Goal: Download file/media

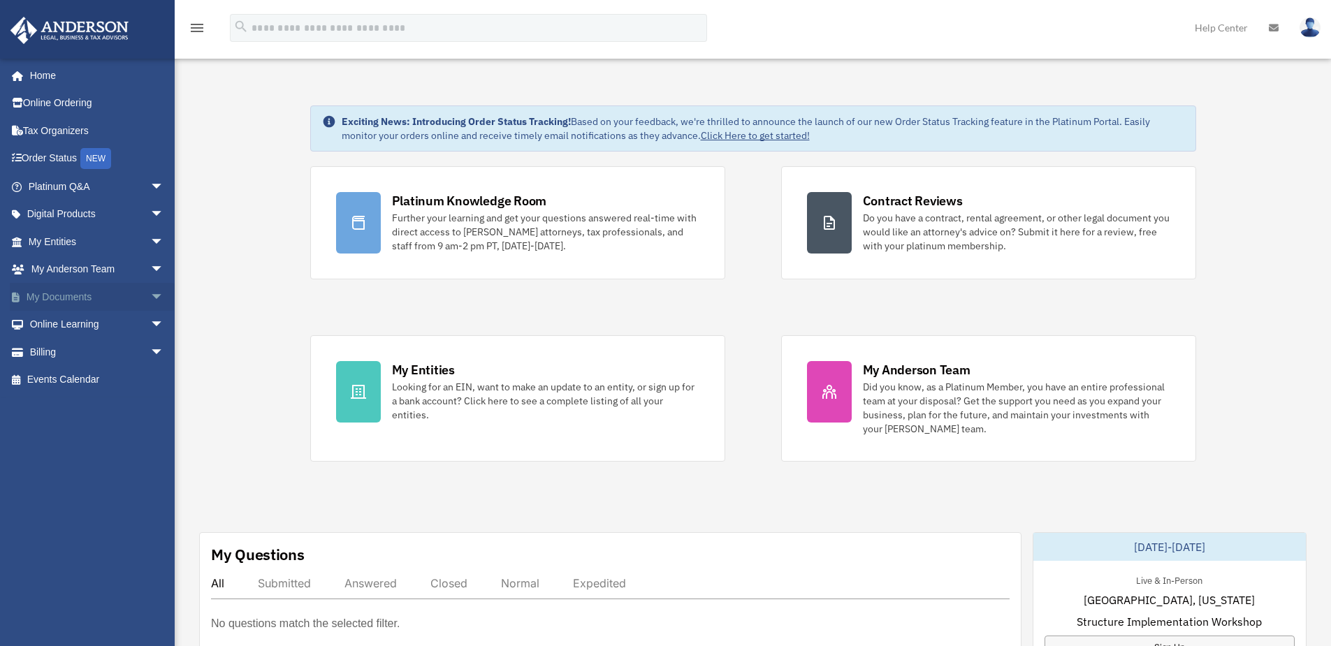
click at [150, 301] on span "arrow_drop_down" at bounding box center [164, 297] width 28 height 29
click at [90, 320] on link "Box" at bounding box center [103, 325] width 166 height 28
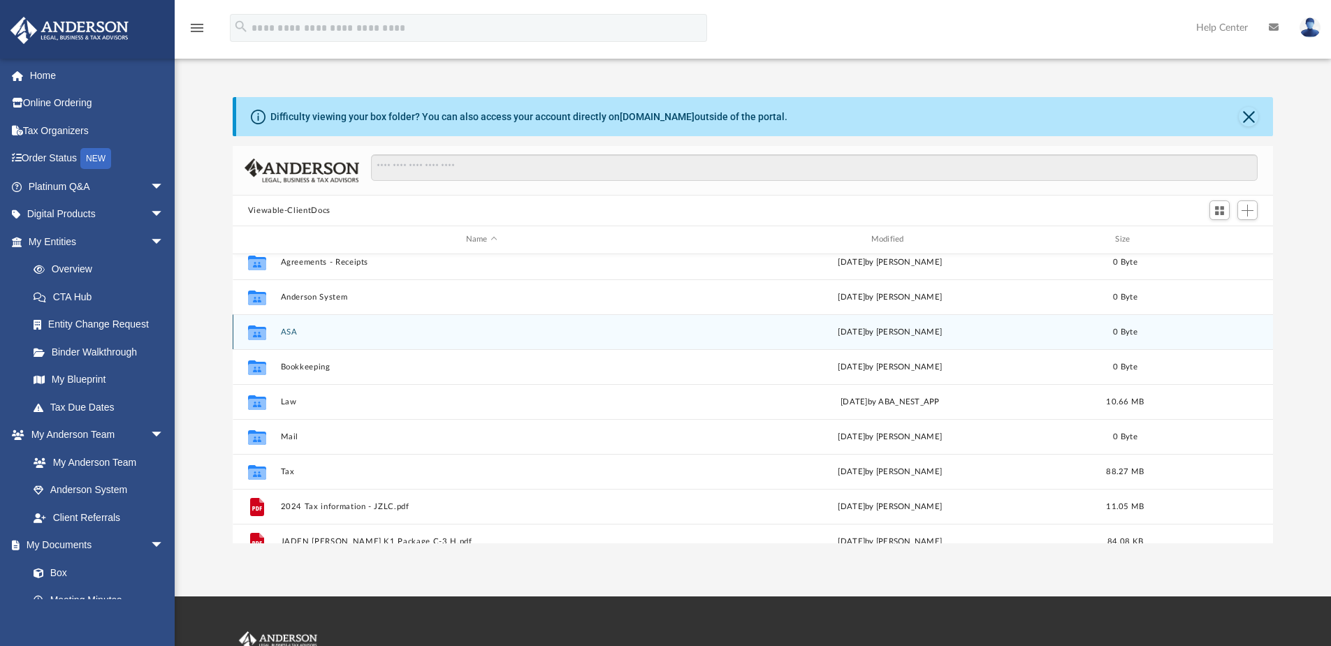
scroll to position [70, 0]
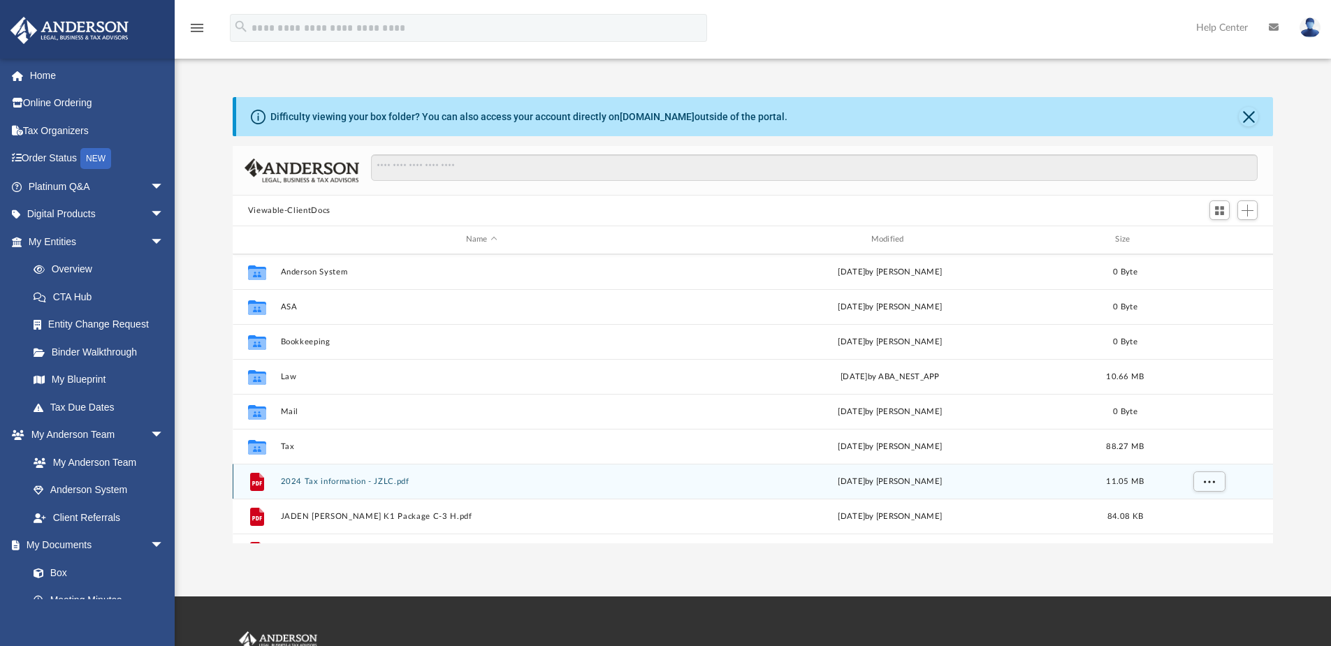
click at [382, 483] on button "2024 Tax information - JZLC.pdf" at bounding box center [481, 481] width 402 height 9
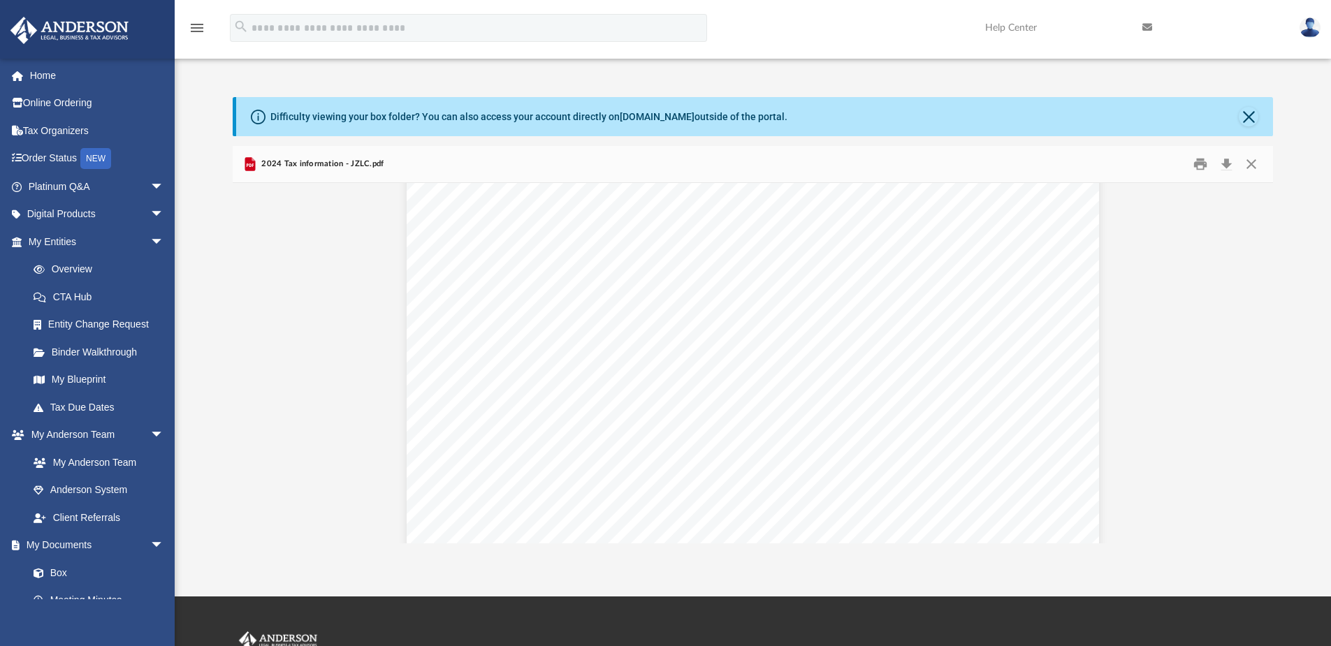
scroll to position [11127, 0]
click at [1279, 331] on div "Difficulty viewing your box folder? You can also access your account directly o…" at bounding box center [753, 320] width 1156 height 446
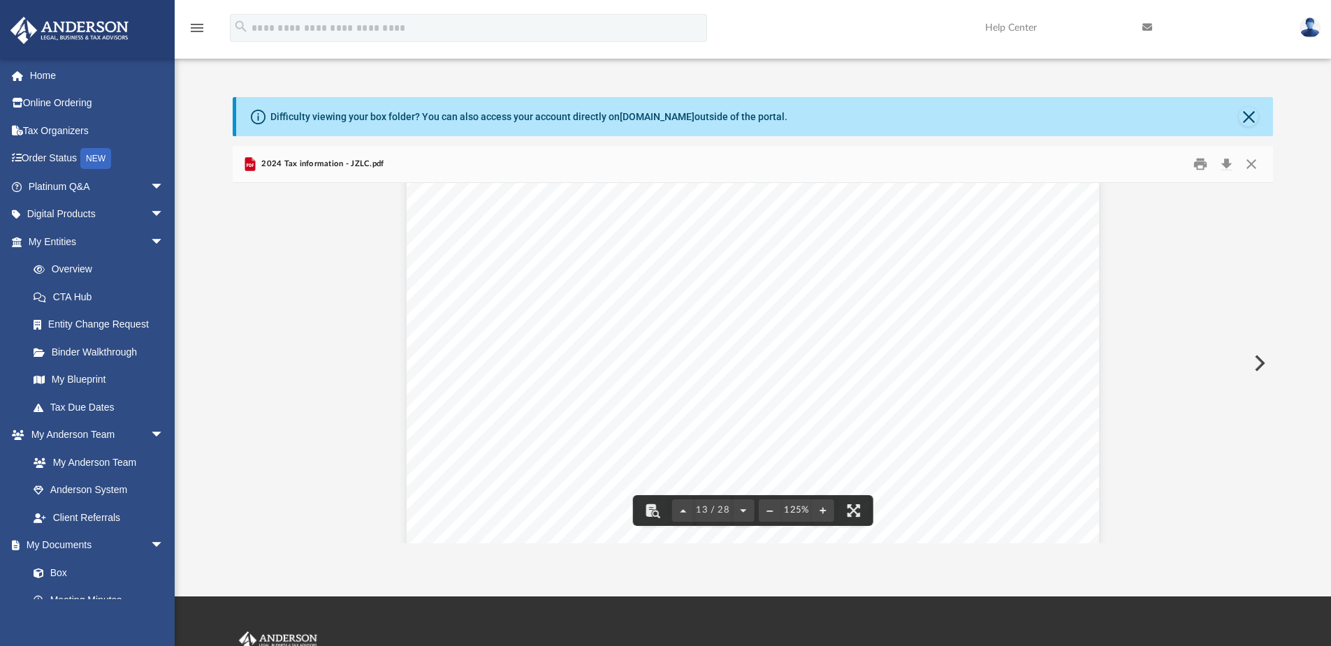
drag, startPoint x: 1267, startPoint y: 344, endPoint x: 1257, endPoint y: 331, distance: 16.4
click at [1257, 331] on div "13 / 28 125%" at bounding box center [753, 363] width 1041 height 360
drag, startPoint x: 1269, startPoint y: 346, endPoint x: 1262, endPoint y: 271, distance: 75.1
click at [1260, 244] on div "13 / 28 125%" at bounding box center [753, 363] width 1041 height 360
drag, startPoint x: 1268, startPoint y: 344, endPoint x: 1267, endPoint y: 318, distance: 26.6
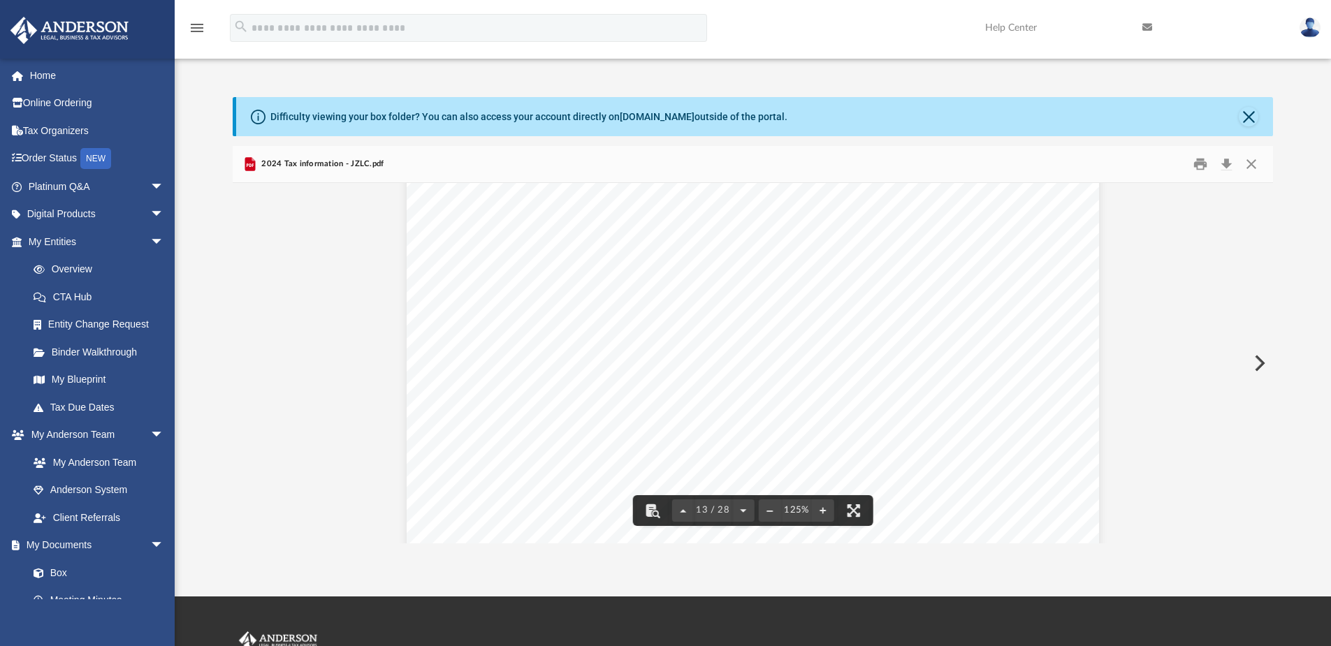
click at [1267, 318] on div "13 / 28 125%" at bounding box center [753, 363] width 1041 height 360
drag, startPoint x: 1268, startPoint y: 374, endPoint x: 1286, endPoint y: 400, distance: 32.2
click at [1272, 442] on div "15 / 28 125%" at bounding box center [753, 363] width 1041 height 360
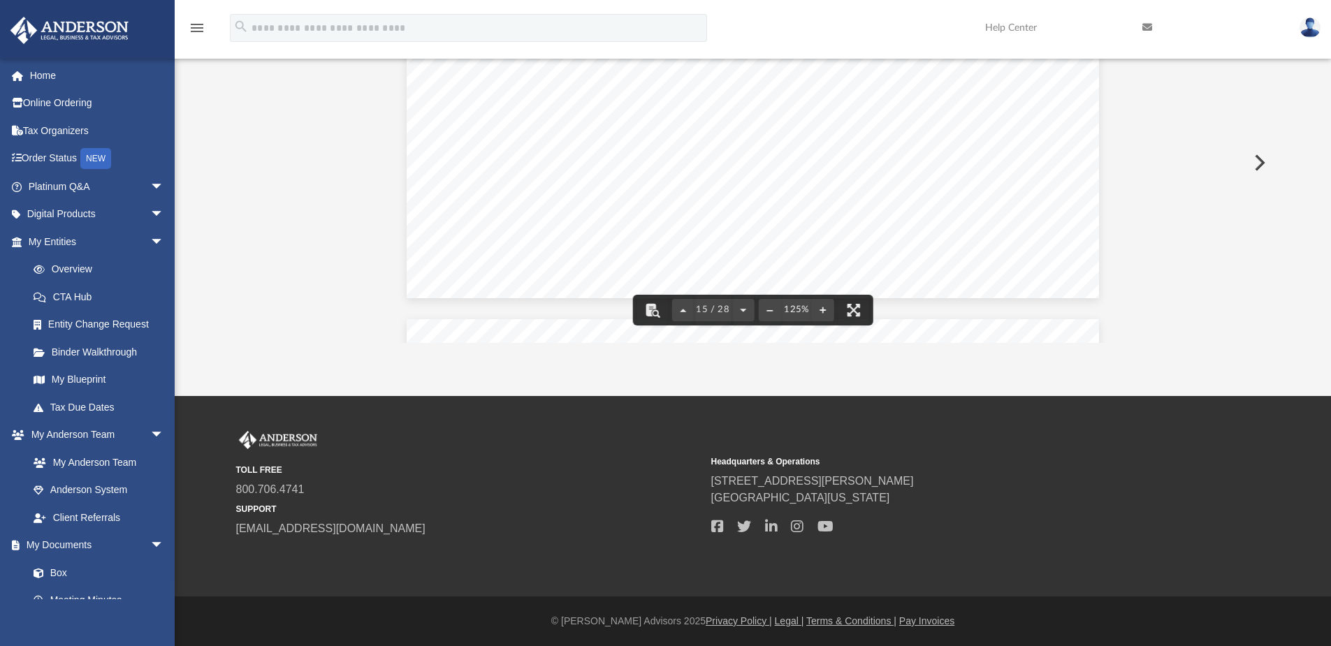
scroll to position [108, 0]
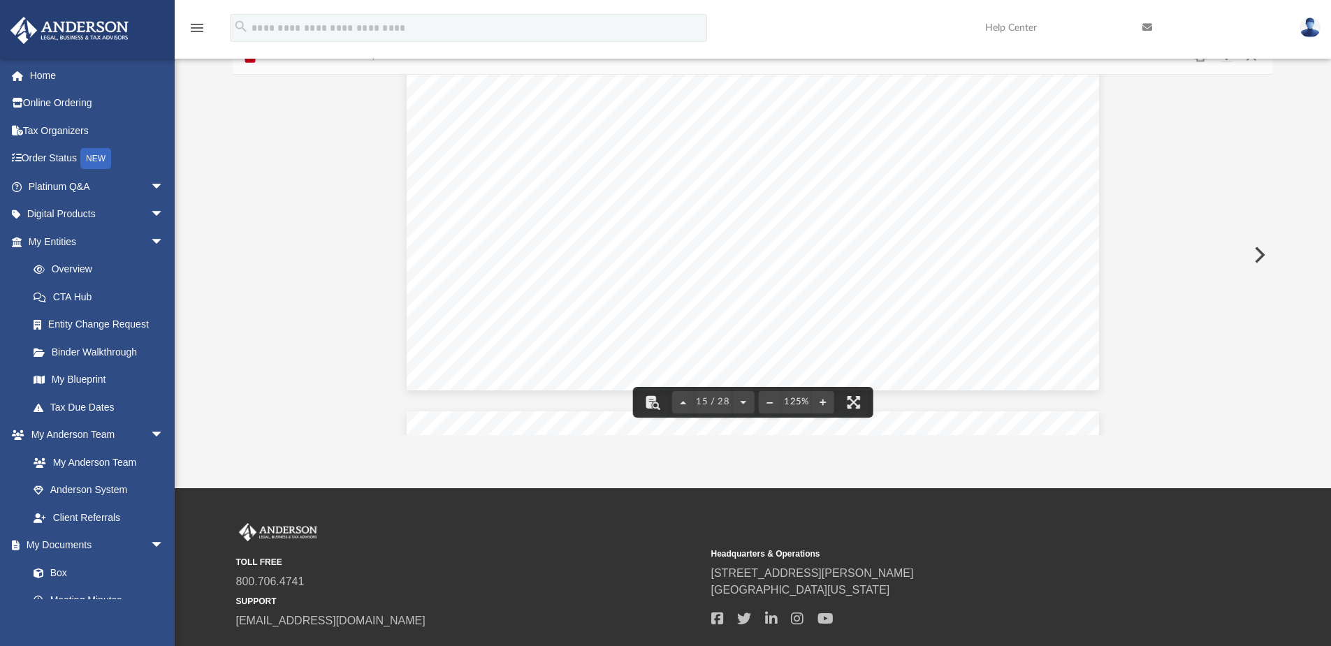
drag, startPoint x: 1270, startPoint y: 264, endPoint x: 1268, endPoint y: 307, distance: 43.4
click at [1268, 311] on div "15 / 28 125%" at bounding box center [753, 255] width 1041 height 360
click at [1268, 277] on div "15 / 28 125%" at bounding box center [753, 255] width 1041 height 360
drag, startPoint x: 1268, startPoint y: 263, endPoint x: 1268, endPoint y: 374, distance: 111.8
click at [1269, 356] on div "15 / 28 125%" at bounding box center [753, 255] width 1041 height 360
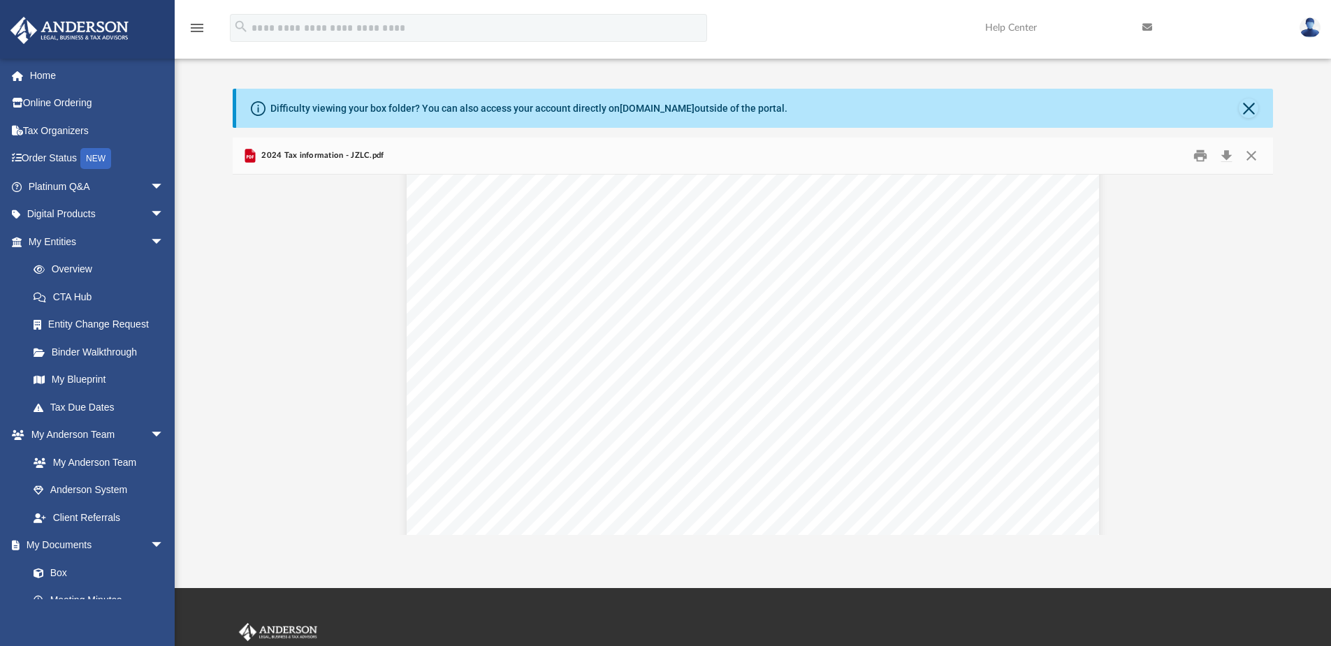
scroll to position [1, 0]
